Goal: Download file/media

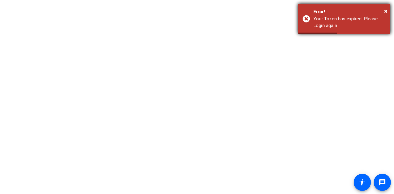
click at [388, 10] on div "× Error! Your Token has expired. Please Login again" at bounding box center [344, 19] width 92 height 30
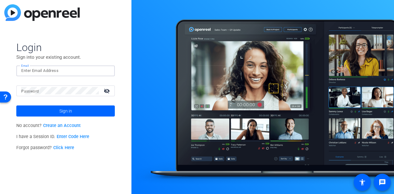
click at [66, 70] on input "Email" at bounding box center [65, 70] width 89 height 7
type input "[EMAIL_ADDRESS][DOMAIN_NAME]"
click at [104, 89] on mat-icon "visibility_off" at bounding box center [107, 90] width 15 height 9
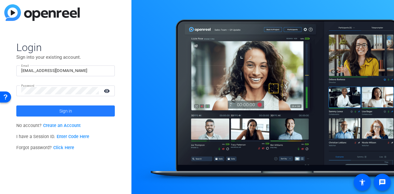
click at [82, 113] on span at bounding box center [65, 111] width 98 height 15
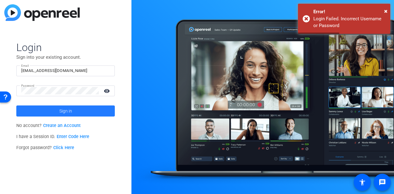
click at [82, 114] on span at bounding box center [65, 111] width 98 height 15
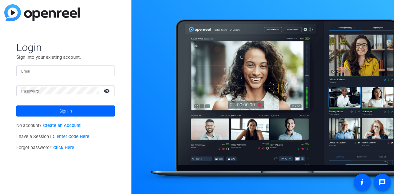
click at [83, 70] on input "Email" at bounding box center [65, 70] width 89 height 7
type input "[EMAIL_ADDRESS][DOMAIN_NAME]"
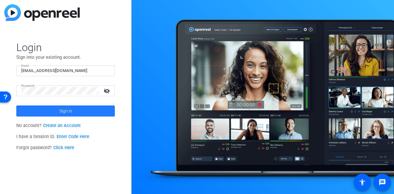
click at [75, 110] on span at bounding box center [65, 111] width 98 height 15
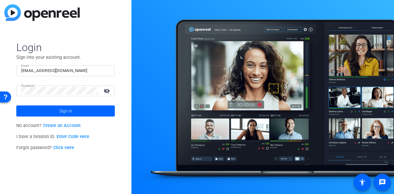
click at [64, 125] on link "Create an Account" at bounding box center [62, 125] width 38 height 5
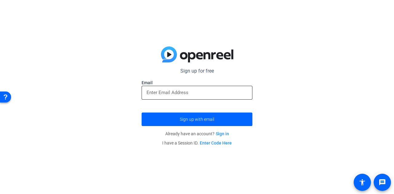
click at [199, 98] on div at bounding box center [196, 93] width 101 height 14
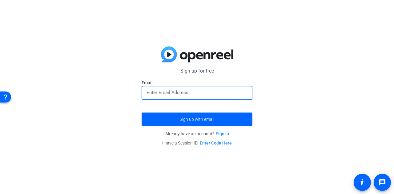
click at [206, 92] on input "email" at bounding box center [196, 92] width 101 height 7
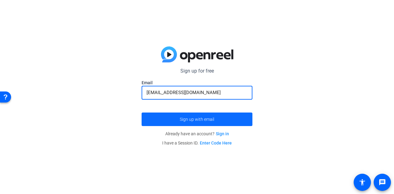
type input "[EMAIL_ADDRESS][DOMAIN_NAME]"
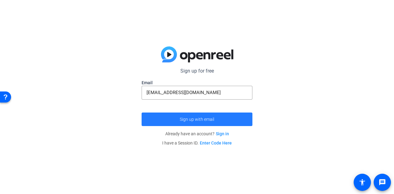
click at [206, 119] on span "Sign up with email" at bounding box center [197, 119] width 34 height 0
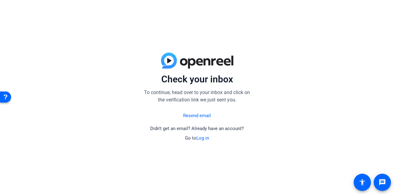
click at [194, 114] on link "Resend email" at bounding box center [197, 115] width 28 height 7
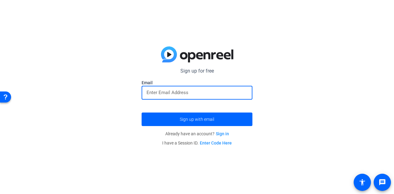
click at [171, 94] on input "email" at bounding box center [196, 92] width 101 height 7
type input "ssaltiel@axway.com"
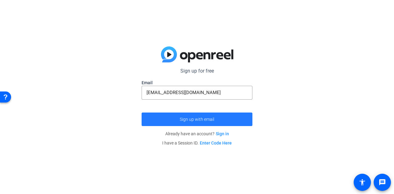
click at [189, 119] on span "Sign up with email" at bounding box center [197, 119] width 34 height 0
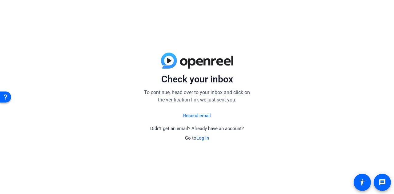
click at [200, 139] on link "Log in" at bounding box center [202, 138] width 13 height 6
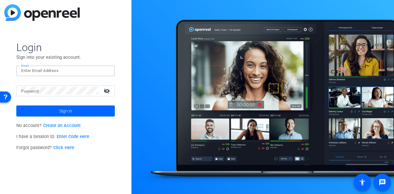
click at [33, 69] on input "Email" at bounding box center [65, 70] width 89 height 7
type input "ssaltiel@axway.com"
click at [5, 94] on div "Open Resource Center" at bounding box center [5, 96] width 5 height 5
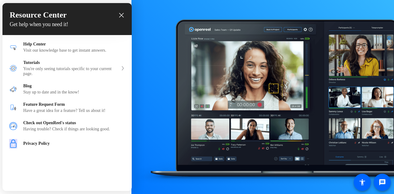
click at [122, 15] on icon "close resource center" at bounding box center [121, 15] width 5 height 5
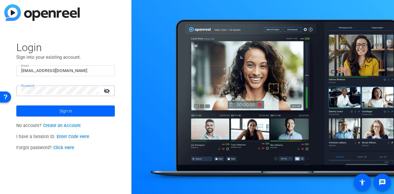
click at [105, 92] on mat-icon "visibility_off" at bounding box center [107, 90] width 15 height 9
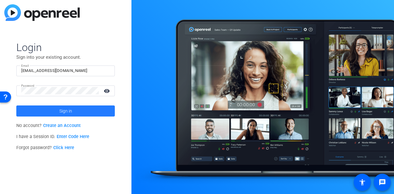
click at [52, 111] on span at bounding box center [65, 111] width 98 height 15
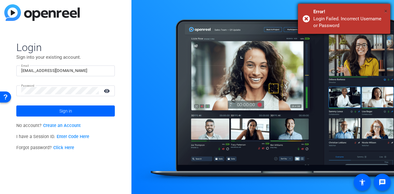
click at [384, 10] on span "×" at bounding box center [385, 10] width 3 height 7
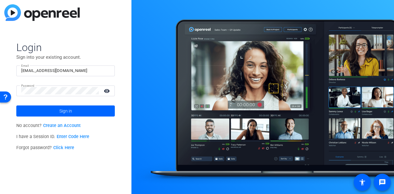
click at [112, 40] on div "Login Sign into your existing account. Email ssaltiel@axway.com Password visibi…" at bounding box center [65, 97] width 131 height 194
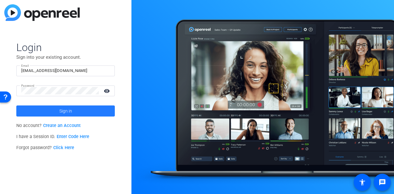
click at [78, 111] on span at bounding box center [65, 111] width 98 height 15
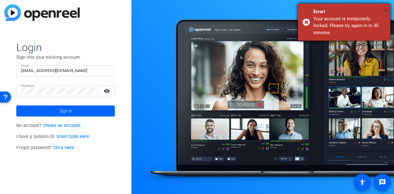
click at [384, 10] on span "×" at bounding box center [385, 10] width 3 height 7
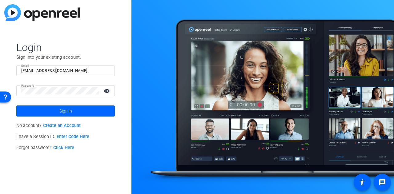
click at [62, 149] on link "Click Here" at bounding box center [63, 147] width 21 height 5
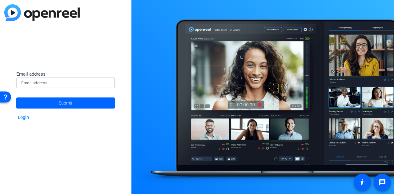
click at [52, 82] on input at bounding box center [65, 82] width 89 height 7
type input "ssaltiel@axway.com"
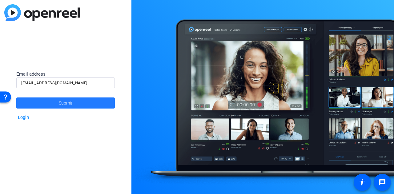
click at [50, 102] on span at bounding box center [65, 103] width 98 height 15
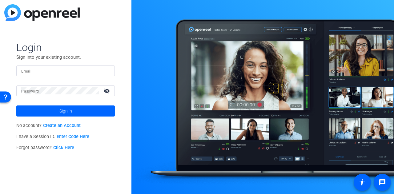
click at [71, 72] on input "Email" at bounding box center [65, 70] width 89 height 7
click at [87, 177] on div "Login Sign into your existing account. Email Password visibility_off Sign in No…" at bounding box center [65, 97] width 131 height 194
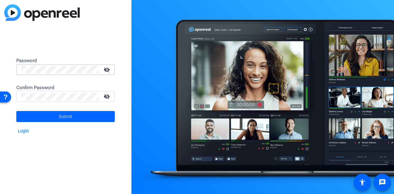
click at [0, 63] on div "Password visibility_off Confirm Password visibility_off Submit Login" at bounding box center [65, 97] width 131 height 194
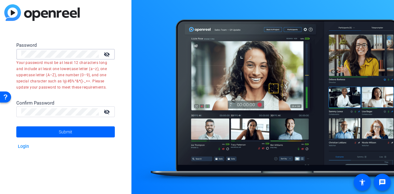
click at [63, 74] on mat-error "Your password must be at least 12 characters long and include at least one lowe…" at bounding box center [63, 75] width 94 height 31
click at [3, 50] on div "Password visibility_off Your password must be at least 12 characters long and i…" at bounding box center [65, 97] width 131 height 194
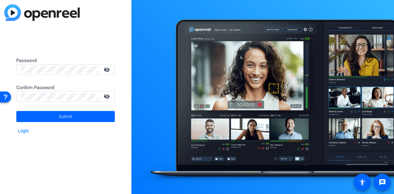
click at [107, 68] on mat-icon "visibility_off" at bounding box center [107, 69] width 15 height 9
click at [106, 97] on mat-icon "visibility_off" at bounding box center [107, 96] width 15 height 9
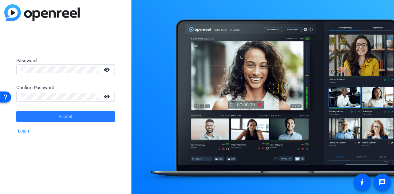
click at [82, 118] on span at bounding box center [65, 116] width 98 height 15
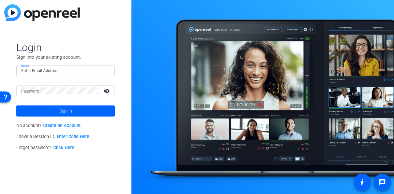
click at [51, 72] on input "Email" at bounding box center [65, 70] width 89 height 7
type input "[EMAIL_ADDRESS][DOMAIN_NAME]"
click at [107, 89] on mat-icon "visibility_off" at bounding box center [107, 90] width 15 height 9
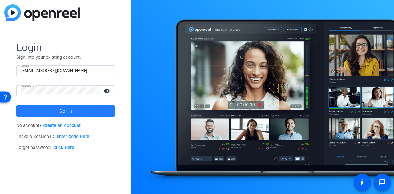
click at [70, 111] on span "Sign in" at bounding box center [65, 110] width 13 height 15
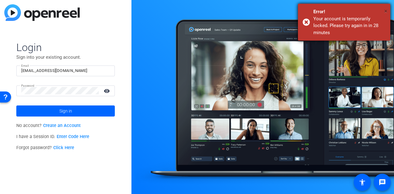
click at [384, 9] on span "×" at bounding box center [385, 10] width 3 height 7
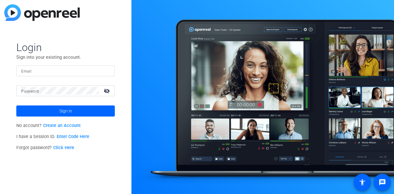
click at [79, 68] on input "Email" at bounding box center [65, 70] width 89 height 7
type input "ssaltiel@axway.com"
click at [107, 90] on mat-icon "visibility_off" at bounding box center [107, 90] width 15 height 9
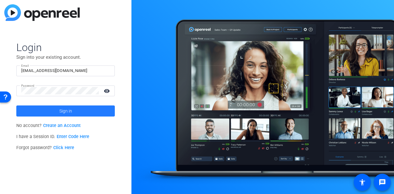
click at [78, 110] on span at bounding box center [65, 111] width 98 height 15
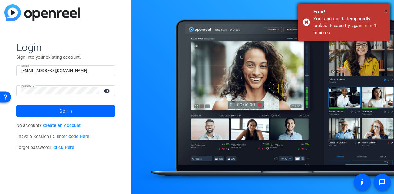
click at [385, 10] on span "×" at bounding box center [385, 10] width 3 height 7
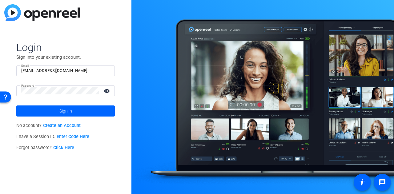
click at [314, 74] on div at bounding box center [262, 97] width 262 height 194
click at [85, 66] on div at bounding box center [65, 71] width 89 height 11
click at [84, 66] on div at bounding box center [65, 71] width 89 height 11
type input "[EMAIL_ADDRESS][DOMAIN_NAME]"
click at [106, 90] on mat-icon "visibility_off" at bounding box center [107, 90] width 15 height 9
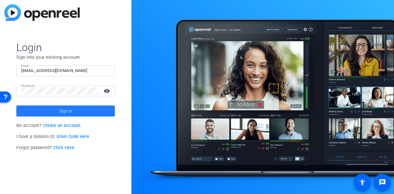
click at [80, 109] on span at bounding box center [65, 111] width 98 height 15
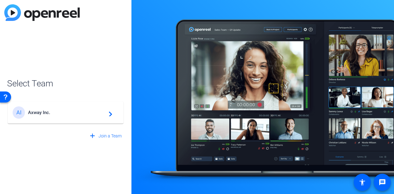
click at [97, 114] on span "Axway Inc." at bounding box center [66, 113] width 77 height 6
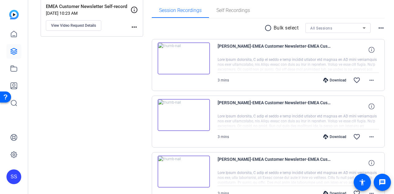
scroll to position [97, 0]
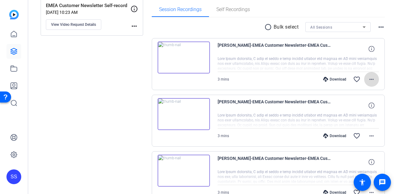
click at [370, 78] on mat-icon "more_horiz" at bounding box center [371, 79] width 7 height 7
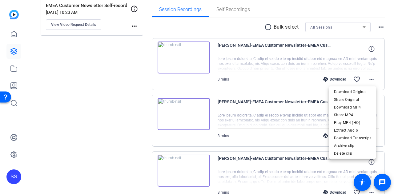
click at [267, 62] on div at bounding box center [197, 97] width 394 height 194
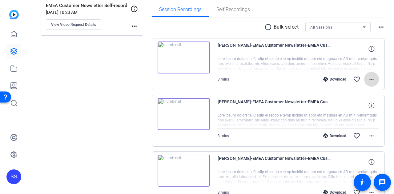
click at [369, 78] on mat-icon "more_horiz" at bounding box center [371, 79] width 7 height 7
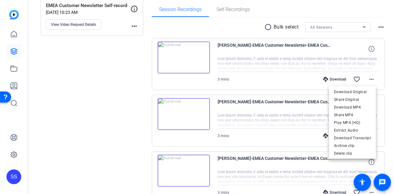
click at [245, 61] on div at bounding box center [197, 97] width 394 height 194
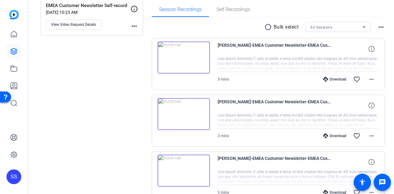
click at [185, 55] on img at bounding box center [183, 58] width 52 height 32
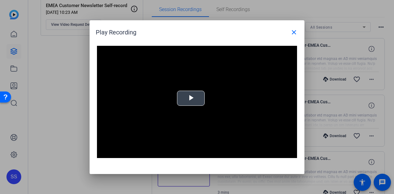
click at [191, 98] on span "Video Player" at bounding box center [191, 98] width 0 height 0
click at [249, 169] on div "Play Recording close Video Player is loading. Play Video Pause Mute Current Tim…" at bounding box center [197, 97] width 215 height 154
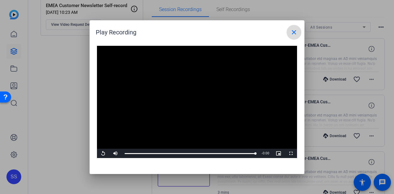
click at [293, 34] on mat-icon "close" at bounding box center [293, 32] width 7 height 7
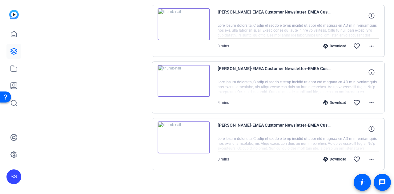
scroll to position [245, 0]
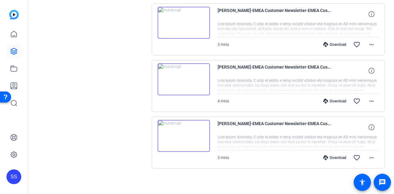
click at [193, 134] on img at bounding box center [183, 136] width 52 height 32
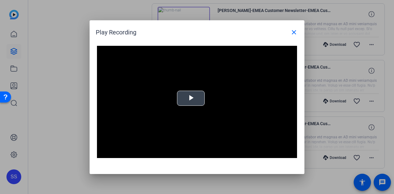
click at [191, 98] on span "Video Player" at bounding box center [191, 98] width 0 height 0
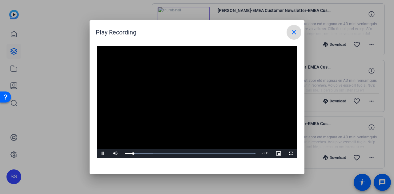
click at [293, 31] on mat-icon "close" at bounding box center [293, 32] width 7 height 7
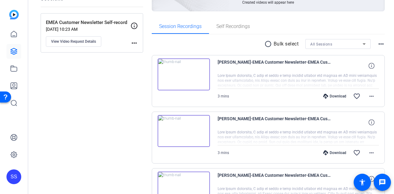
scroll to position [79, 0]
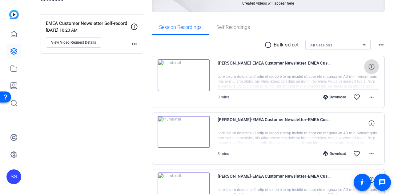
click at [368, 64] on icon at bounding box center [371, 67] width 6 height 6
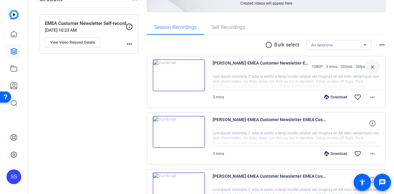
click at [179, 74] on img at bounding box center [179, 75] width 52 height 32
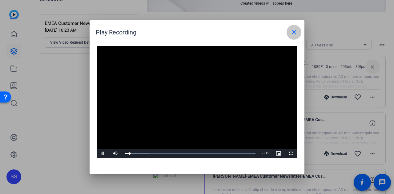
click at [292, 33] on mat-icon "close" at bounding box center [293, 32] width 7 height 7
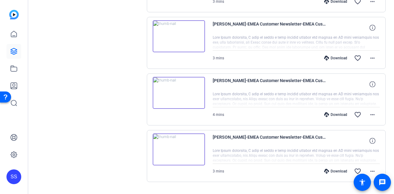
scroll to position [231, 0]
click at [182, 147] on img at bounding box center [179, 150] width 52 height 32
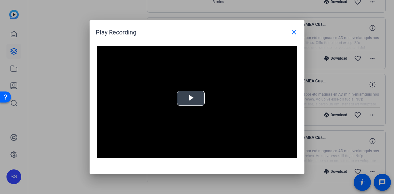
click at [191, 98] on span "Video Player" at bounding box center [191, 98] width 0 height 0
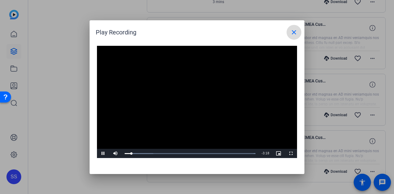
click at [293, 33] on mat-icon "close" at bounding box center [293, 32] width 7 height 7
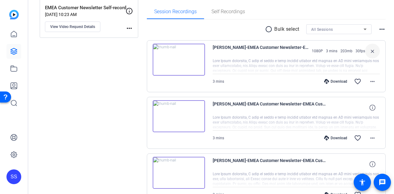
scroll to position [94, 0]
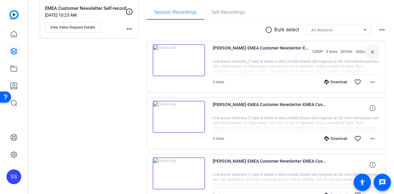
click at [361, 29] on icon at bounding box center [364, 29] width 7 height 7
click at [234, 28] on div at bounding box center [197, 97] width 394 height 194
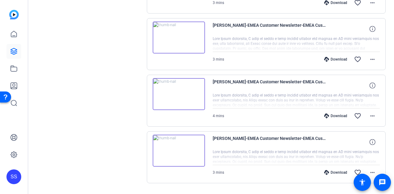
scroll to position [245, 0]
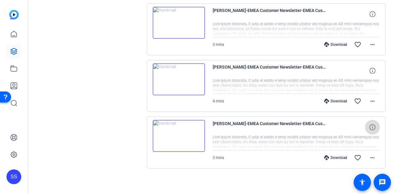
click at [369, 126] on icon at bounding box center [372, 127] width 6 height 6
click at [369, 126] on mat-icon "close" at bounding box center [372, 128] width 7 height 8
click at [369, 126] on icon at bounding box center [372, 127] width 6 height 6
click at [370, 156] on mat-icon "more_horiz" at bounding box center [372, 157] width 7 height 7
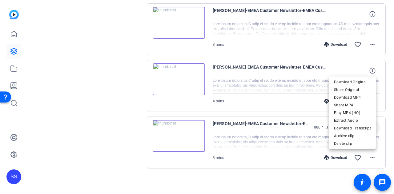
click at [325, 175] on div at bounding box center [197, 97] width 394 height 194
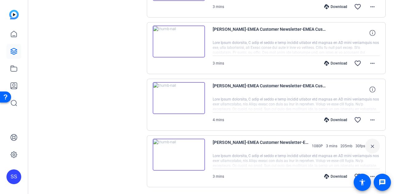
scroll to position [223, 0]
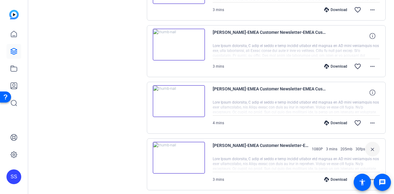
click at [179, 154] on img at bounding box center [179, 158] width 52 height 32
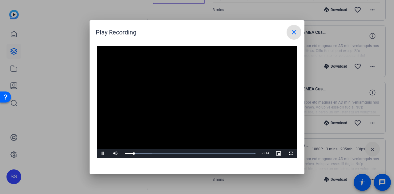
click at [295, 29] on mat-icon "close" at bounding box center [293, 32] width 7 height 7
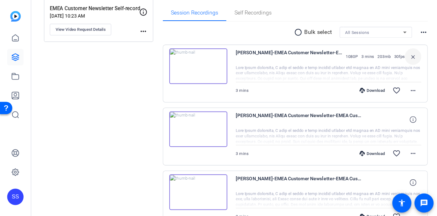
scroll to position [95, 0]
click at [181, 58] on img at bounding box center [179, 59] width 52 height 32
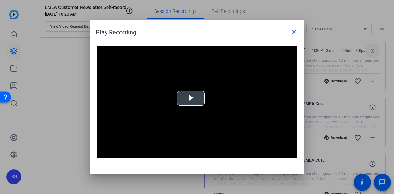
click at [191, 98] on span "Video Player" at bounding box center [191, 98] width 0 height 0
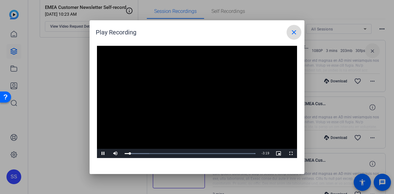
click at [294, 29] on mat-icon "close" at bounding box center [293, 32] width 7 height 7
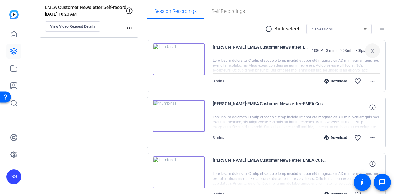
click at [195, 174] on img at bounding box center [179, 173] width 52 height 32
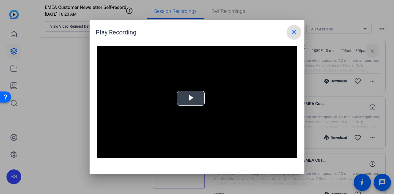
click at [191, 98] on span "Video Player" at bounding box center [191, 98] width 0 height 0
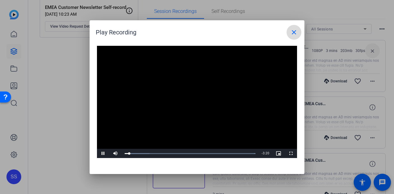
click at [292, 30] on mat-icon "close" at bounding box center [293, 32] width 7 height 7
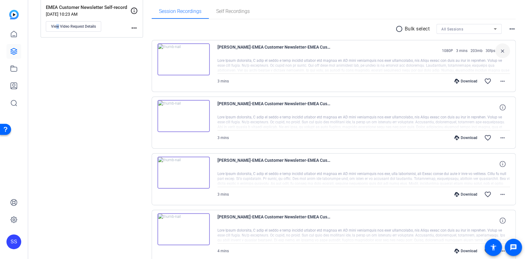
drag, startPoint x: 393, startPoint y: 2, endPoint x: 58, endPoint y: 156, distance: 369.6
click at [58, 156] on div "Sessions Scripts Sessions more_horiz EMEA Customer Newsletter Self-record Feb 1…" at bounding box center [92, 143] width 102 height 389
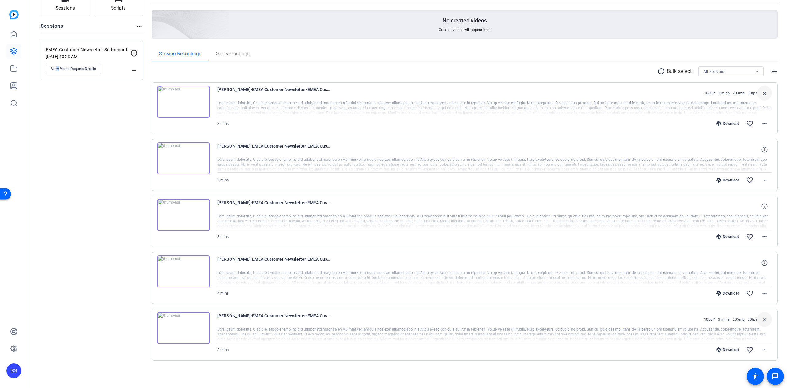
scroll to position [54, 0]
drag, startPoint x: 516, startPoint y: 0, endPoint x: 77, endPoint y: 222, distance: 491.9
click at [77, 194] on div "Sessions Scripts Sessions more_horiz EMEA Customer Newsletter Self-record Feb 1…" at bounding box center [91, 186] width 102 height 389
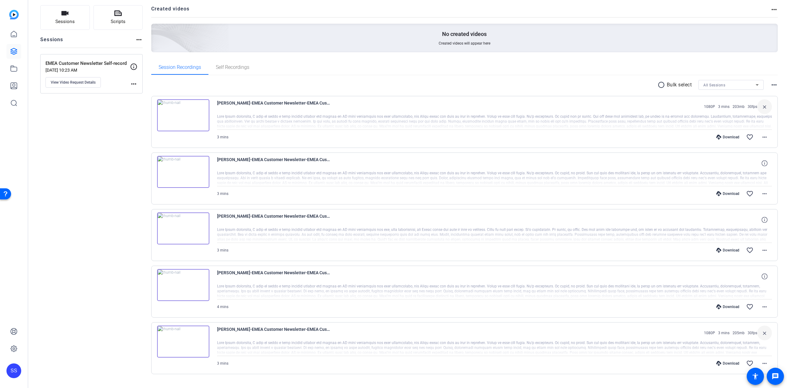
scroll to position [39, 0]
click at [337, 194] on div "Ingo Muschenetz-EMEA Customer Newsletter-EMEA Customer Newsletter Self-record-1…" at bounding box center [464, 349] width 627 height 52
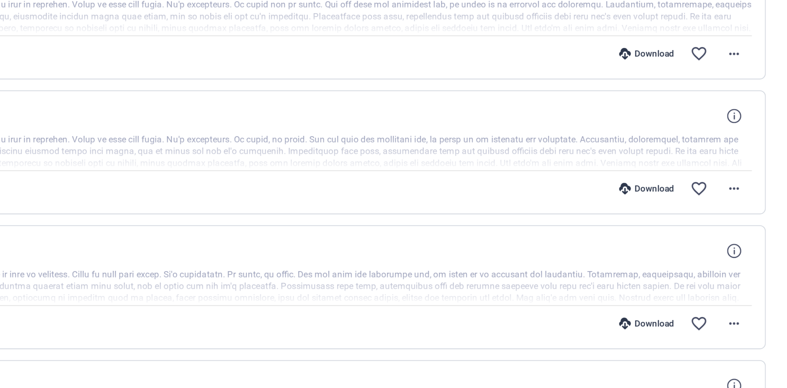
click at [393, 135] on div "Download" at bounding box center [728, 136] width 29 height 5
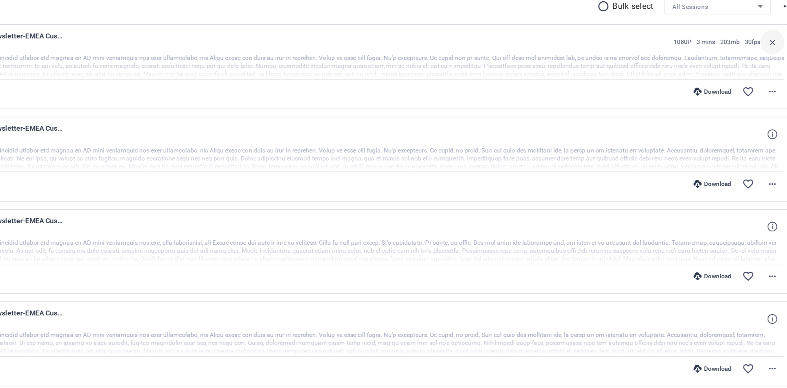
click at [393, 151] on div at bounding box center [495, 154] width 556 height 15
click at [393, 154] on div at bounding box center [495, 154] width 556 height 15
drag, startPoint x: 470, startPoint y: 147, endPoint x: 666, endPoint y: 165, distance: 197.4
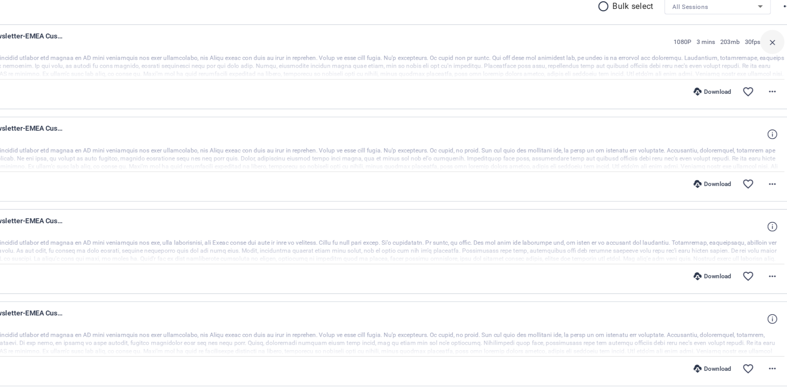
click at [393, 165] on div "Ingo Muschenetz-EMEA Customer Newsletter-EMEA Customer Newsletter Self-record-1…" at bounding box center [495, 154] width 556 height 45
drag, startPoint x: 509, startPoint y: 225, endPoint x: 525, endPoint y: 223, distance: 15.8
click at [393, 194] on div "Ingo Muschenetz-EMEA Customer Newsletter-EMEA Customer Newsletter Self-record-1…" at bounding box center [495, 211] width 556 height 45
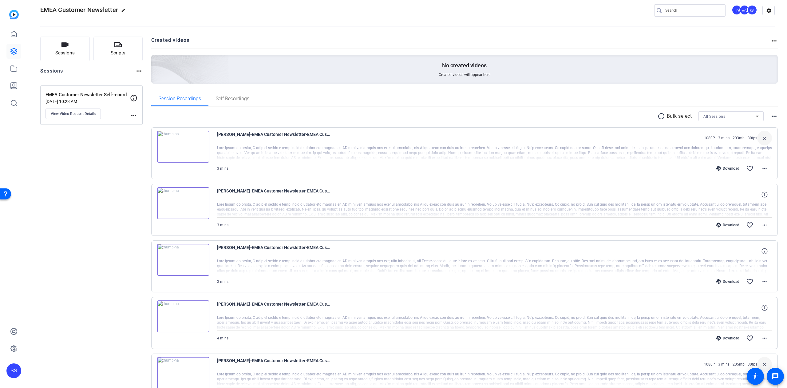
click at [215, 147] on div "Ingo Muschenetz-EMEA Customer Newsletter-EMEA Customer Newsletter Self-record-1…" at bounding box center [464, 153] width 627 height 52
click at [216, 148] on div "Ingo Muschenetz-EMEA Customer Newsletter-EMEA Customer Newsletter Self-record-1…" at bounding box center [464, 153] width 627 height 52
click at [219, 148] on div at bounding box center [495, 152] width 556 height 15
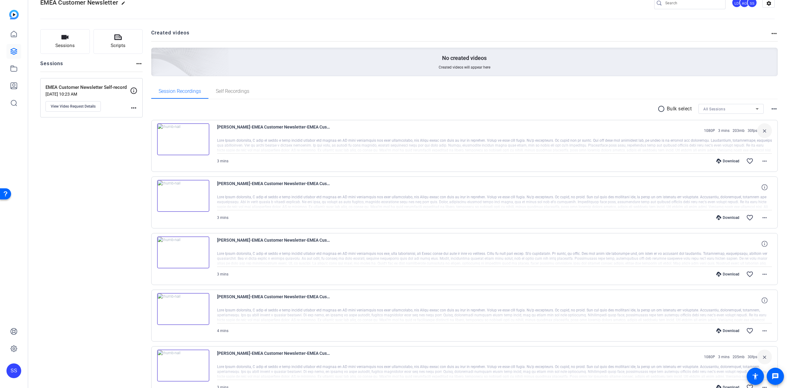
click at [255, 146] on div at bounding box center [495, 145] width 556 height 15
click at [12, 16] on img at bounding box center [14, 15] width 10 height 10
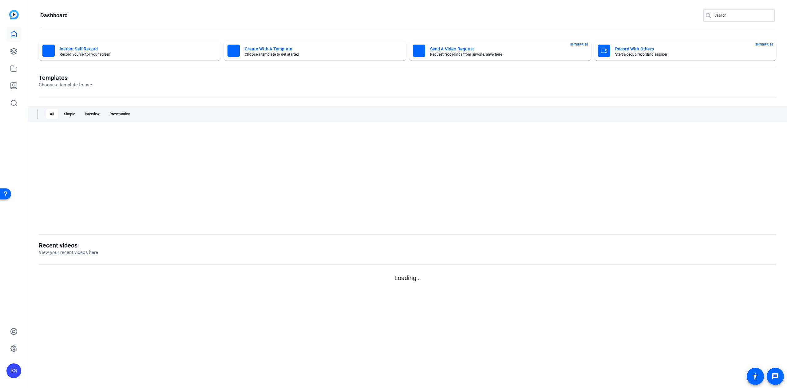
scroll to position [0, 0]
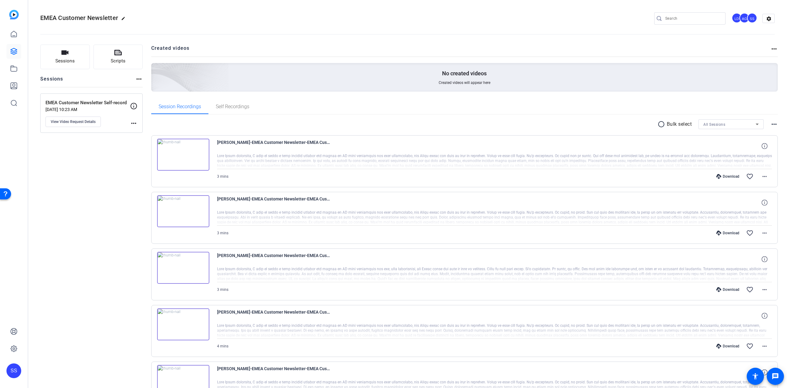
click at [240, 158] on div at bounding box center [495, 160] width 556 height 15
click at [762, 144] on icon at bounding box center [765, 146] width 6 height 6
click at [758, 160] on div at bounding box center [495, 160] width 556 height 15
click at [761, 177] on mat-icon "more_horiz" at bounding box center [764, 176] width 7 height 7
click at [731, 235] on span "Download Transcript" at bounding box center [742, 235] width 37 height 7
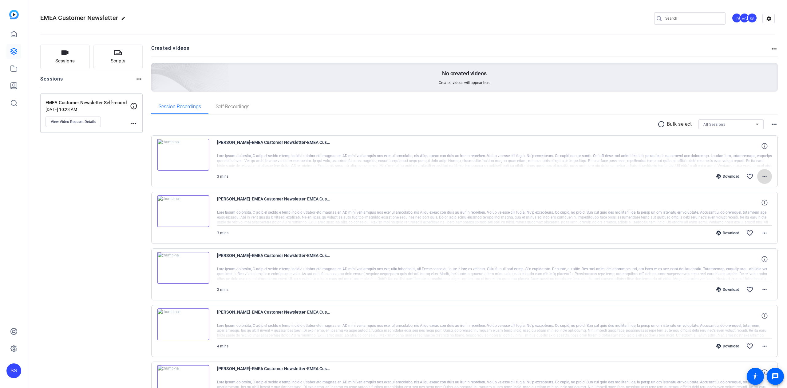
click at [761, 174] on mat-icon "more_horiz" at bounding box center [764, 176] width 7 height 7
click at [739, 210] on span "Share MP4" at bounding box center [742, 212] width 37 height 7
click at [763, 18] on mat-icon "settings" at bounding box center [769, 18] width 12 height 9
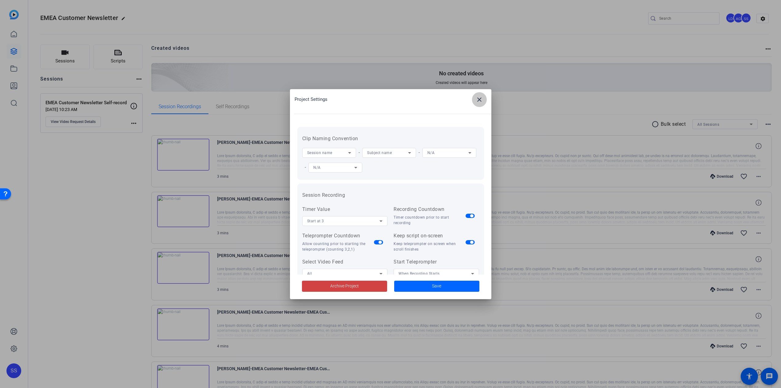
click at [476, 98] on mat-icon "close" at bounding box center [479, 99] width 7 height 7
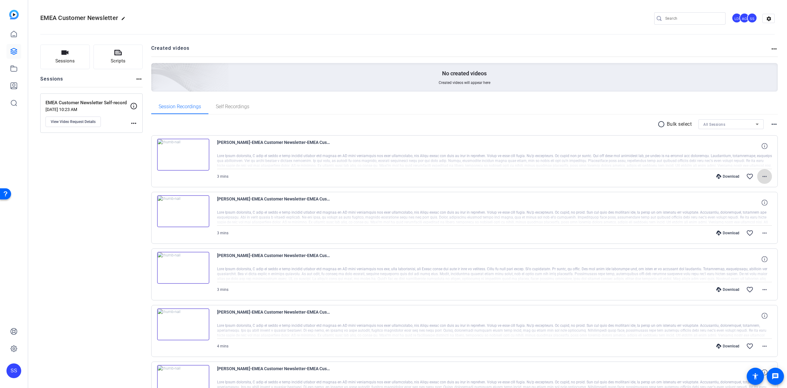
click at [761, 176] on mat-icon "more_horiz" at bounding box center [764, 176] width 7 height 7
click at [739, 203] on span "Download MP4" at bounding box center [742, 204] width 37 height 7
